Goal: Navigation & Orientation: Find specific page/section

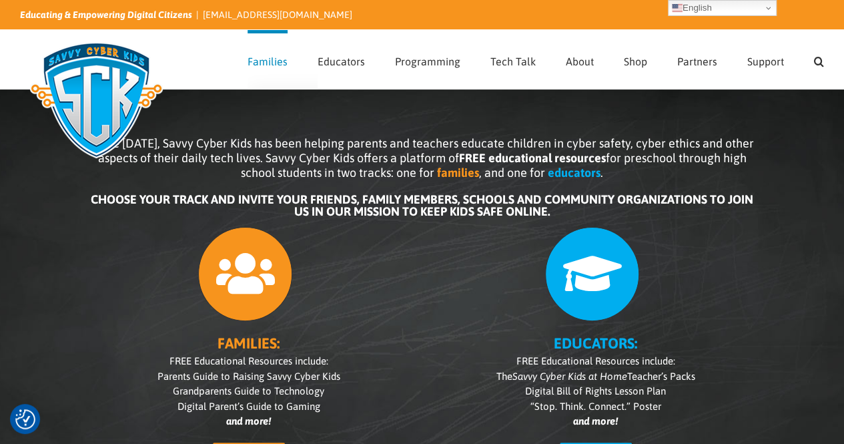
click at [267, 79] on link "Families" at bounding box center [268, 59] width 40 height 59
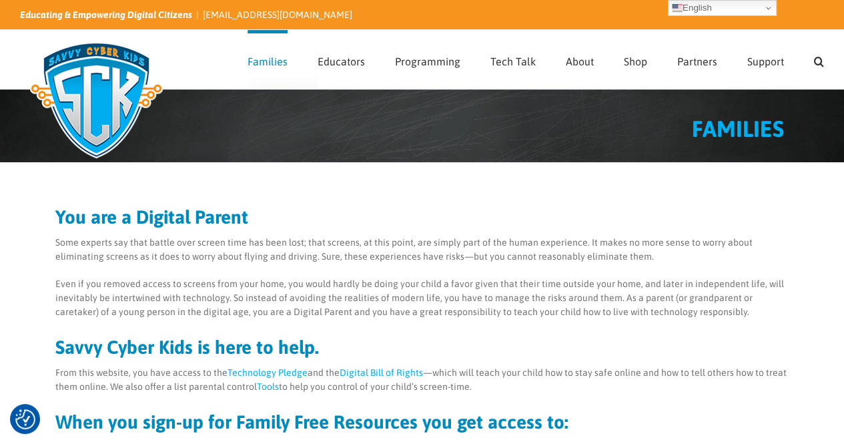
click at [261, 76] on link "Families" at bounding box center [268, 59] width 40 height 59
click at [262, 79] on link "Families" at bounding box center [268, 59] width 40 height 59
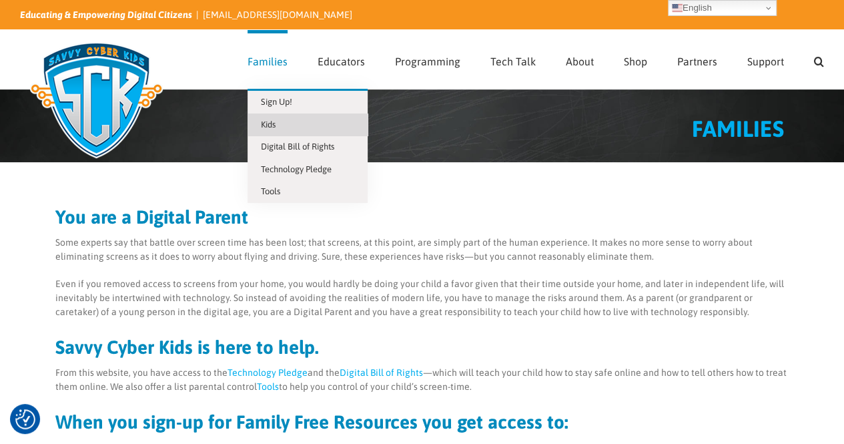
click at [276, 119] on span "Kids" at bounding box center [268, 124] width 15 height 10
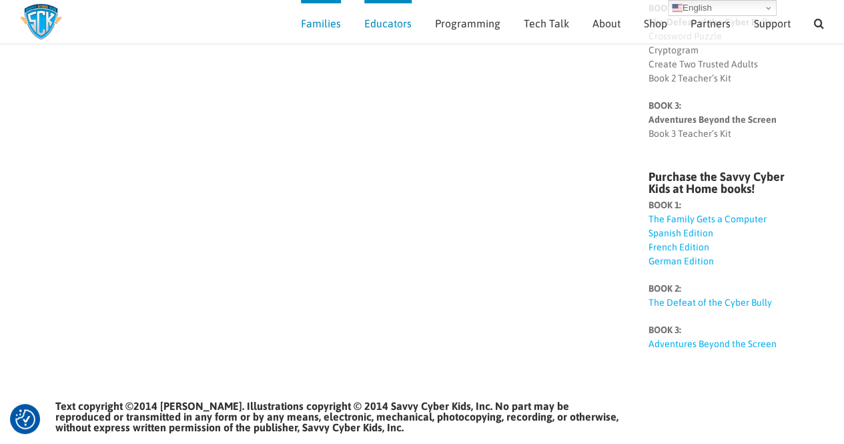
scroll to position [403, 0]
